Goal: Information Seeking & Learning: Learn about a topic

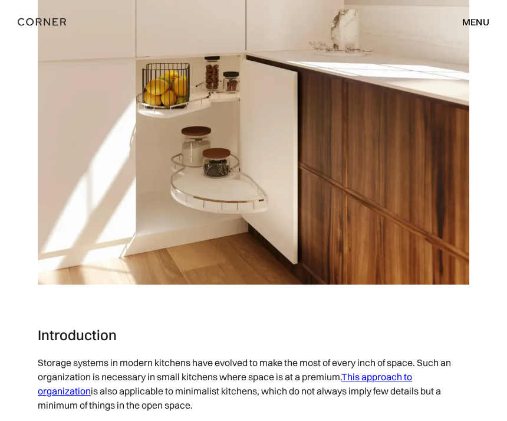
scroll to position [399, 0]
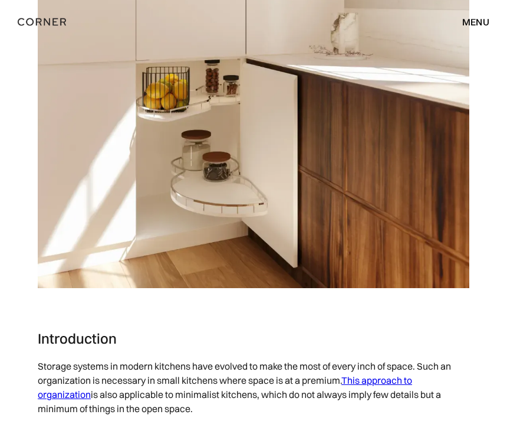
click at [217, 137] on img at bounding box center [254, 136] width 432 height 303
click at [221, 147] on img at bounding box center [254, 136] width 432 height 303
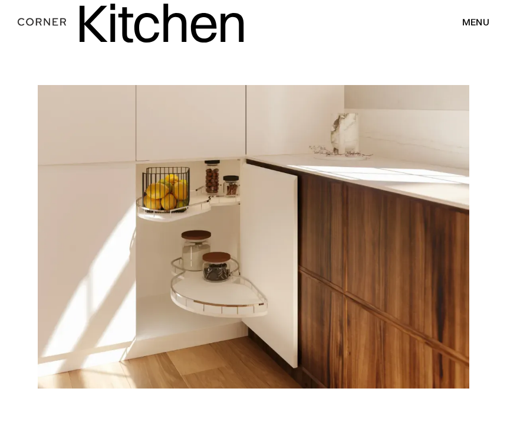
scroll to position [299, 0]
click at [235, 224] on img at bounding box center [254, 237] width 432 height 303
click at [240, 223] on img at bounding box center [254, 237] width 432 height 303
click at [231, 225] on img at bounding box center [254, 237] width 432 height 303
click at [228, 219] on img at bounding box center [254, 237] width 432 height 303
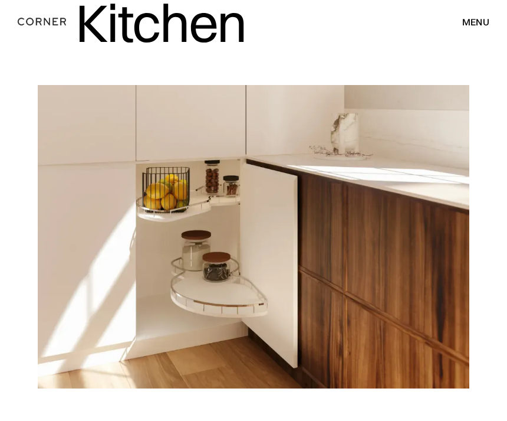
click at [232, 228] on img at bounding box center [254, 237] width 432 height 303
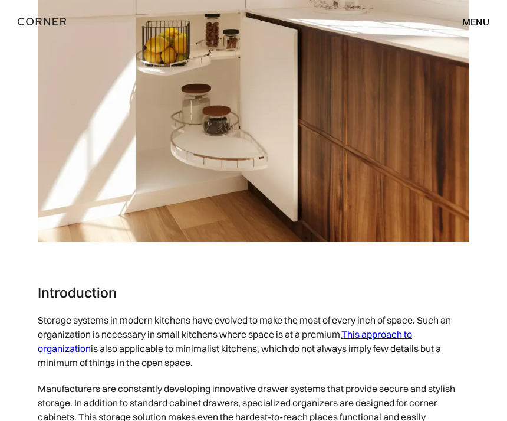
scroll to position [445, 0]
click at [375, 330] on link "This approach to organization" at bounding box center [225, 341] width 375 height 26
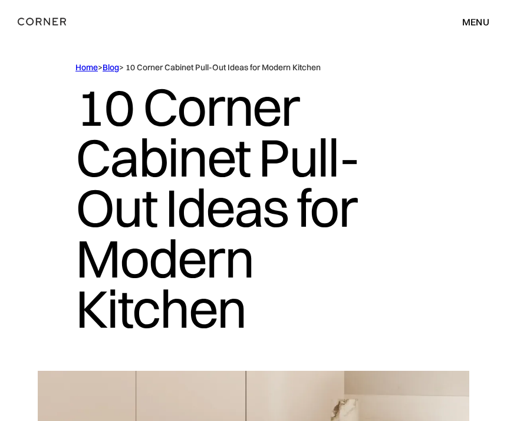
scroll to position [0, 0]
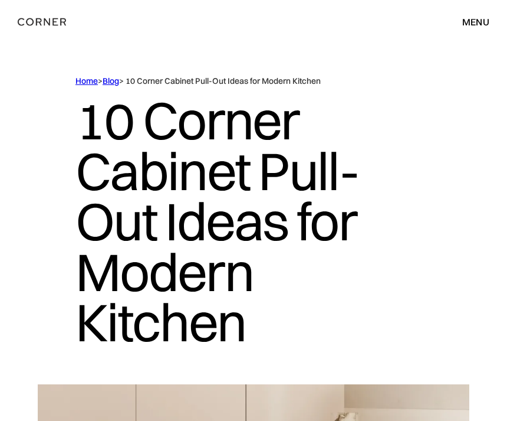
click at [92, 78] on link "Home" at bounding box center [87, 81] width 22 height 11
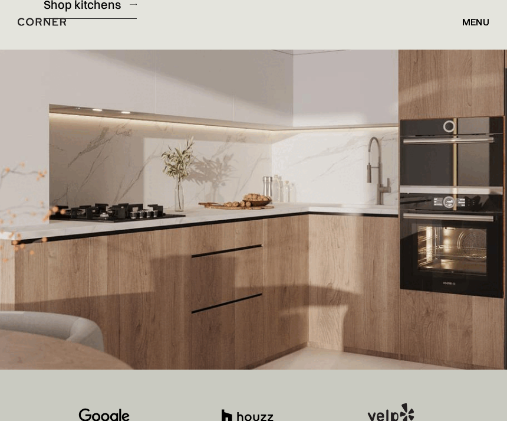
scroll to position [210, 0]
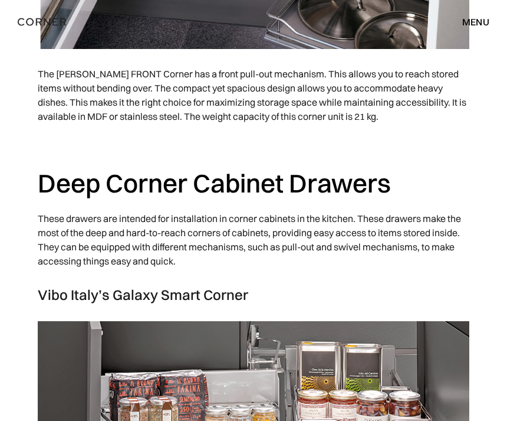
scroll to position [6010, 0]
